Goal: Find specific page/section: Find specific page/section

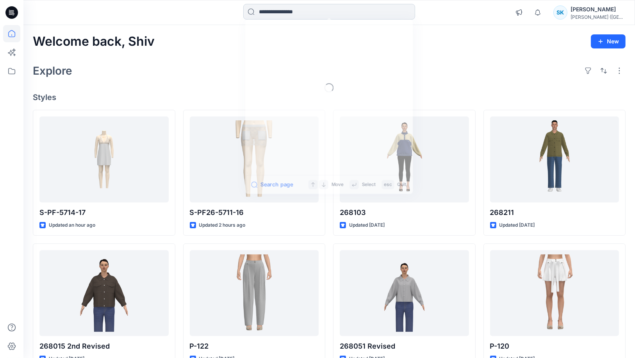
click at [265, 12] on input at bounding box center [329, 12] width 172 height 16
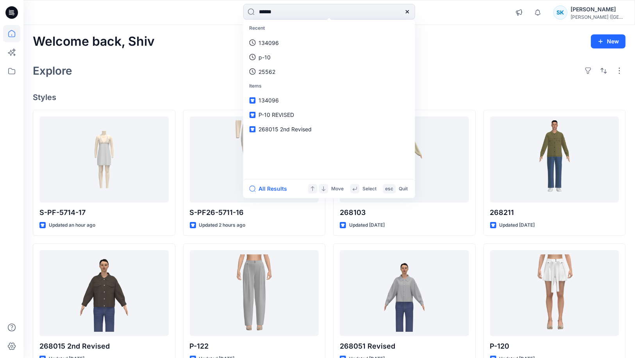
type input "******"
click at [293, 43] on link "267151" at bounding box center [329, 42] width 169 height 14
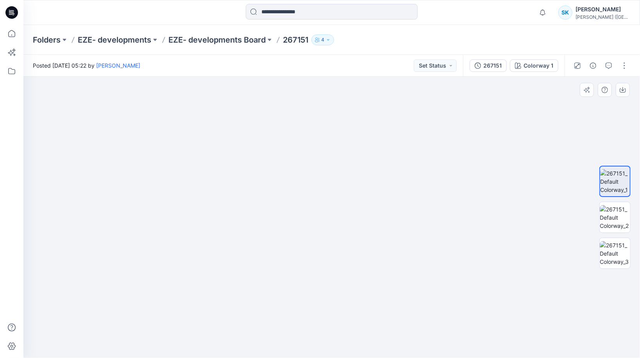
drag, startPoint x: 343, startPoint y: 156, endPoint x: 333, endPoint y: 238, distance: 82.1
click at [616, 221] on img at bounding box center [614, 217] width 30 height 25
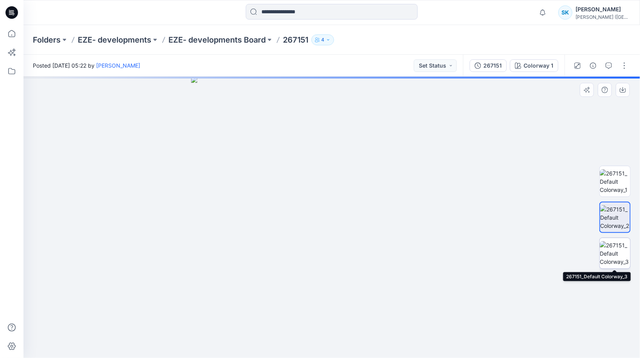
click at [619, 250] on img at bounding box center [614, 253] width 30 height 25
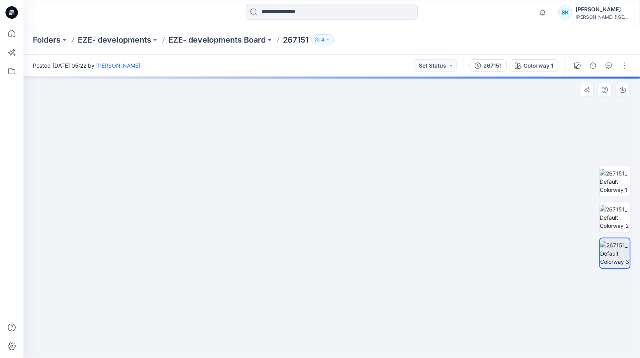
drag, startPoint x: 331, startPoint y: 158, endPoint x: 305, endPoint y: 284, distance: 128.8
drag, startPoint x: 305, startPoint y: 217, endPoint x: 307, endPoint y: 243, distance: 25.8
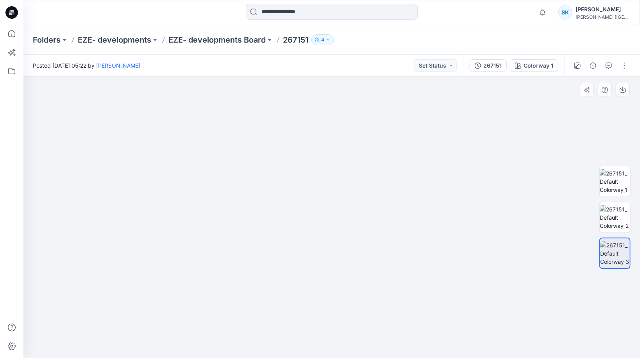
drag, startPoint x: 307, startPoint y: 235, endPoint x: 308, endPoint y: 201, distance: 34.4
